Goal: Task Accomplishment & Management: Manage account settings

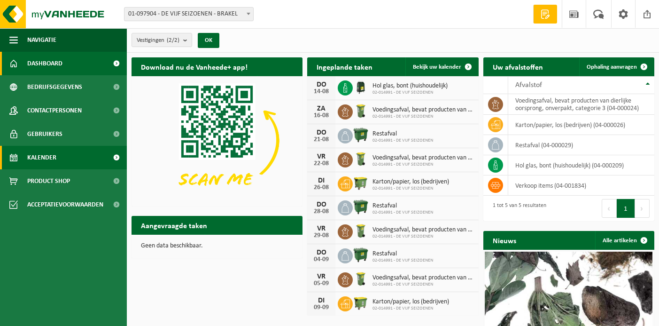
click at [46, 151] on span "Kalender" at bounding box center [41, 158] width 29 height 24
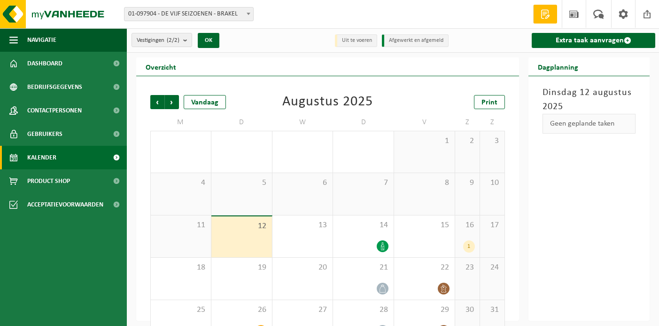
click at [466, 242] on div "1" at bounding box center [469, 246] width 12 height 12
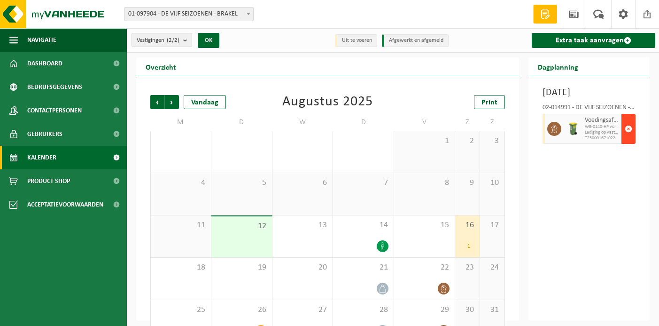
click at [628, 138] on span "button" at bounding box center [629, 128] width 8 height 19
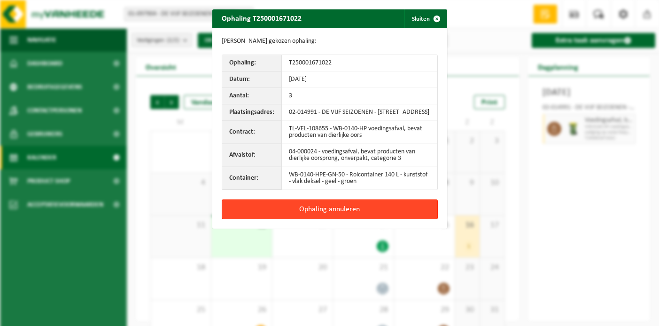
click at [322, 215] on button "Ophaling annuleren" at bounding box center [330, 209] width 216 height 20
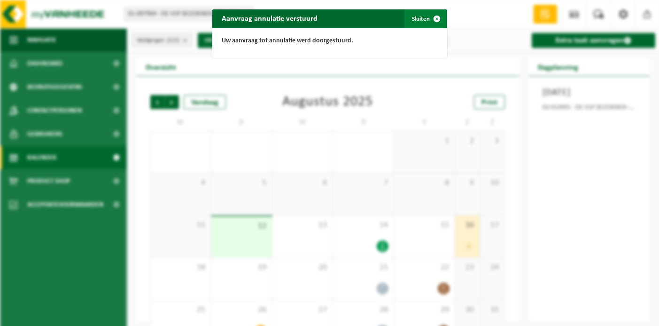
click at [436, 19] on span "button" at bounding box center [437, 18] width 19 height 19
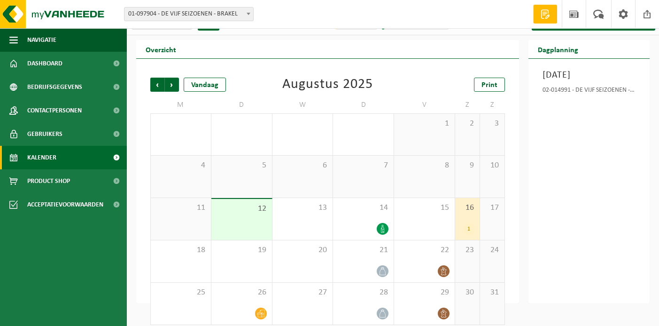
scroll to position [26, 0]
